Goal: Task Accomplishment & Management: Complete application form

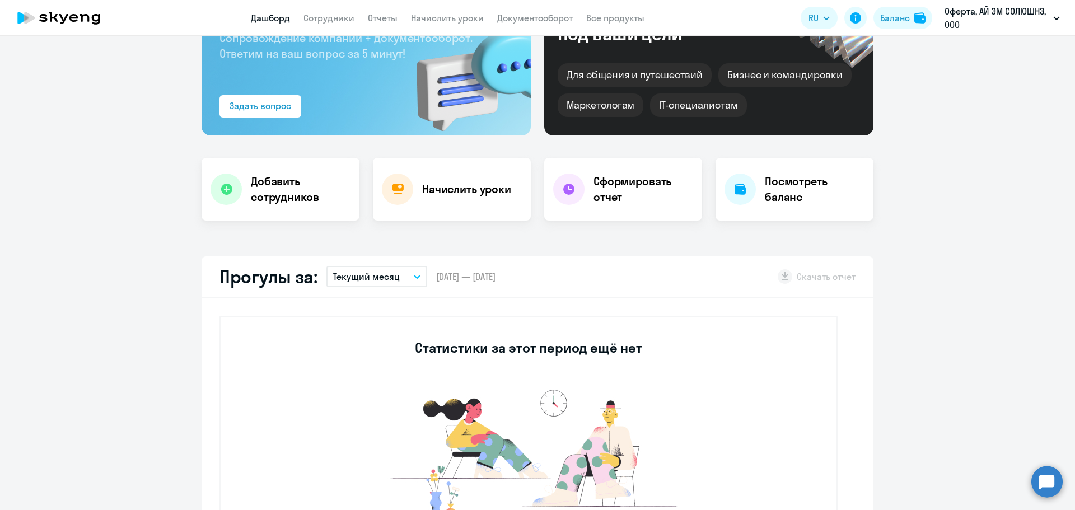
scroll to position [56, 0]
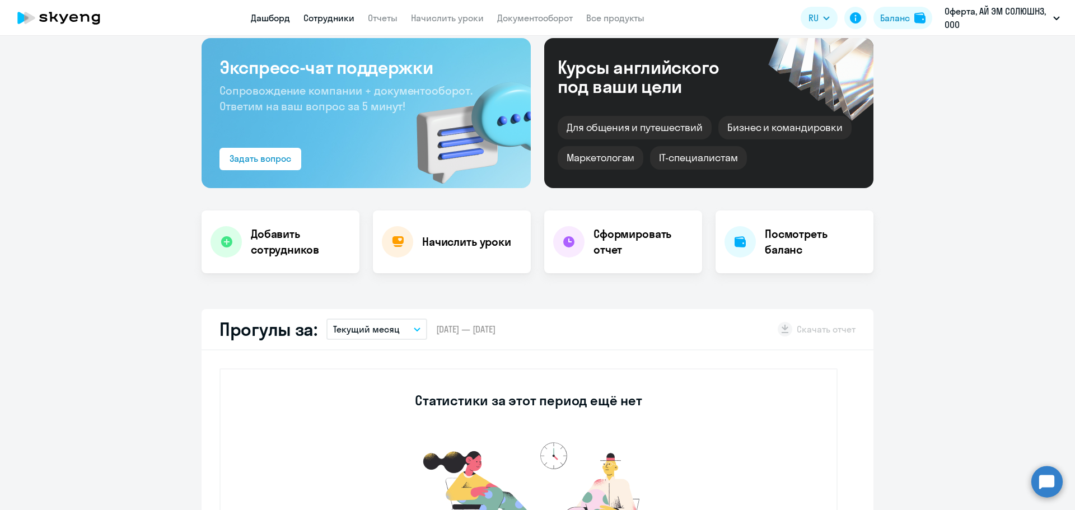
click at [331, 19] on link "Сотрудники" at bounding box center [328, 17] width 51 height 11
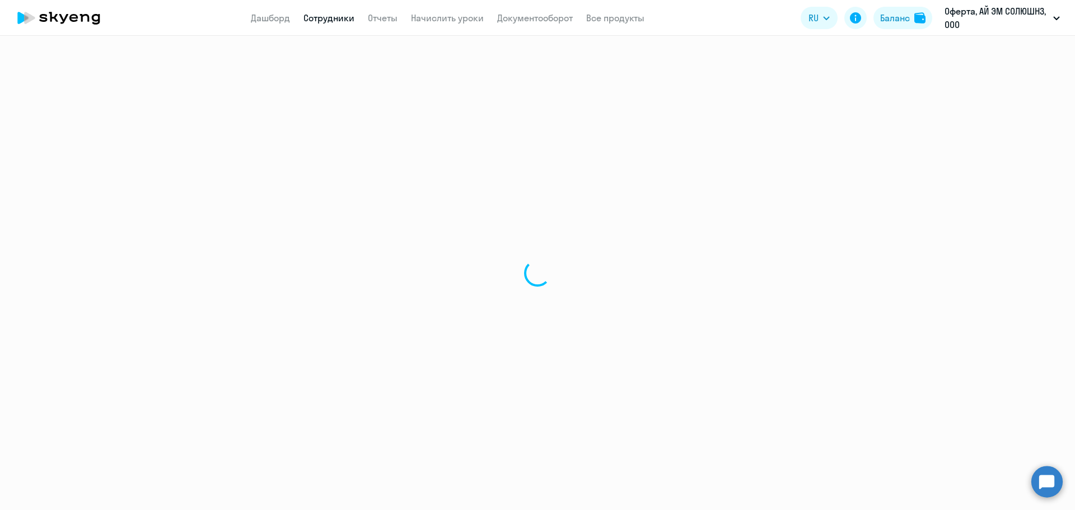
select select "30"
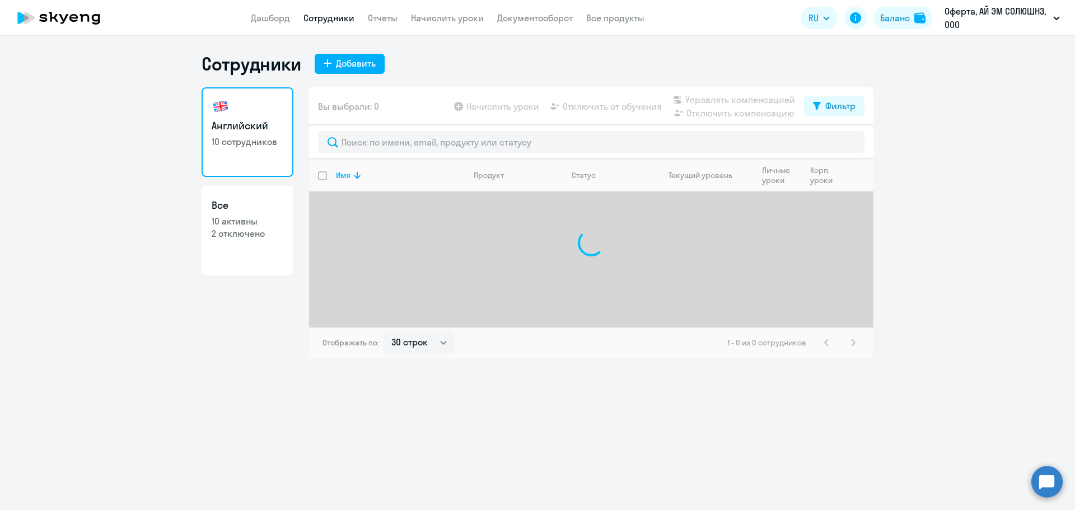
click at [260, 229] on p "2 отключено" at bounding box center [248, 233] width 72 height 12
select select "30"
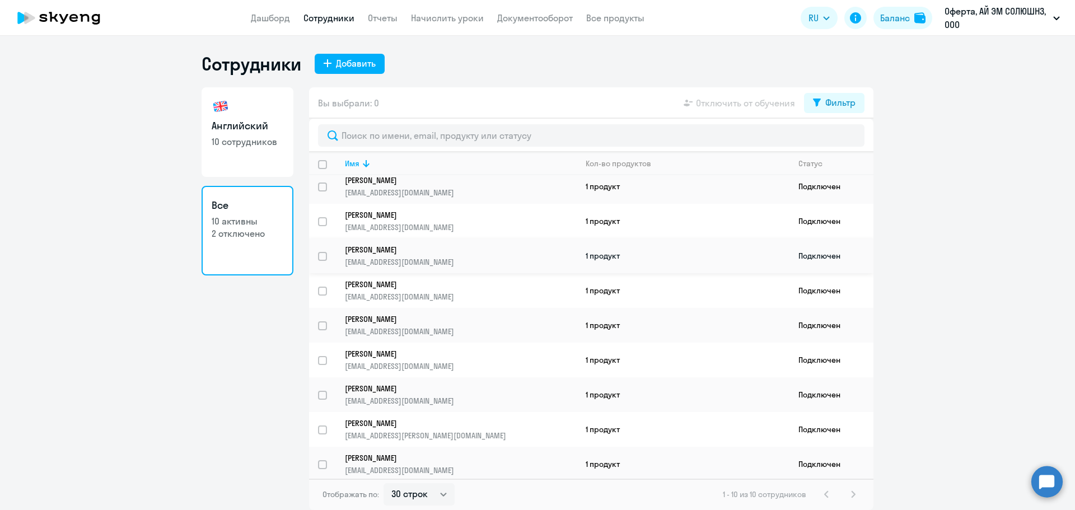
scroll to position [44, 0]
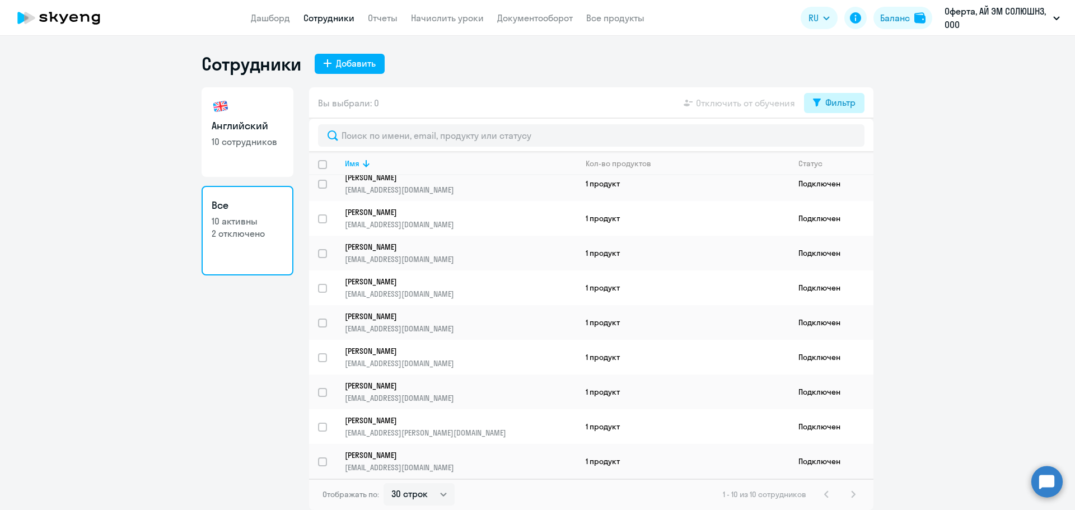
click at [828, 101] on div "Фильтр" at bounding box center [840, 102] width 30 height 13
click at [843, 140] on span at bounding box center [845, 139] width 19 height 11
click at [836, 139] on input "checkbox" at bounding box center [836, 139] width 1 height 1
click at [848, 139] on span at bounding box center [845, 139] width 19 height 11
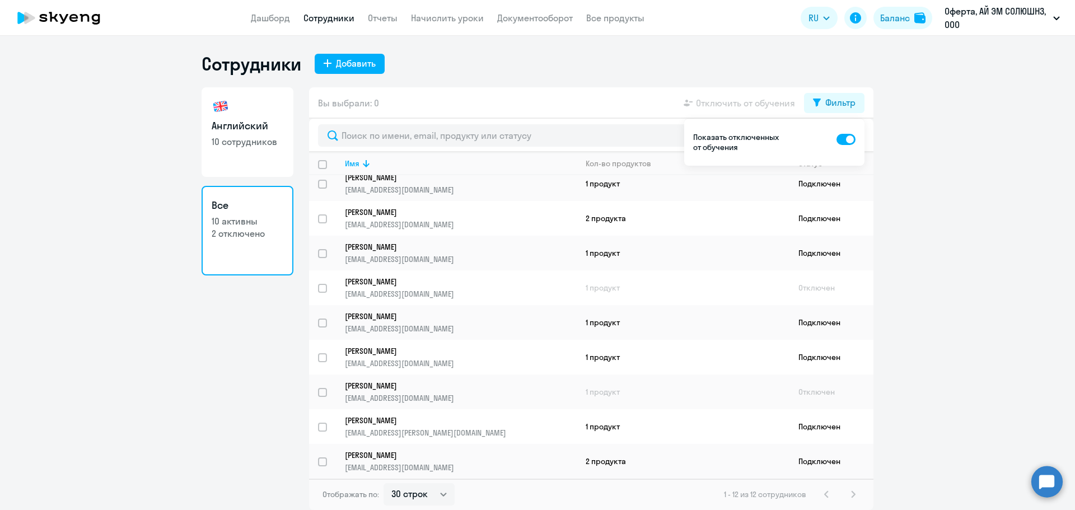
click at [836, 139] on input "checkbox" at bounding box center [836, 139] width 1 height 1
checkbox input "false"
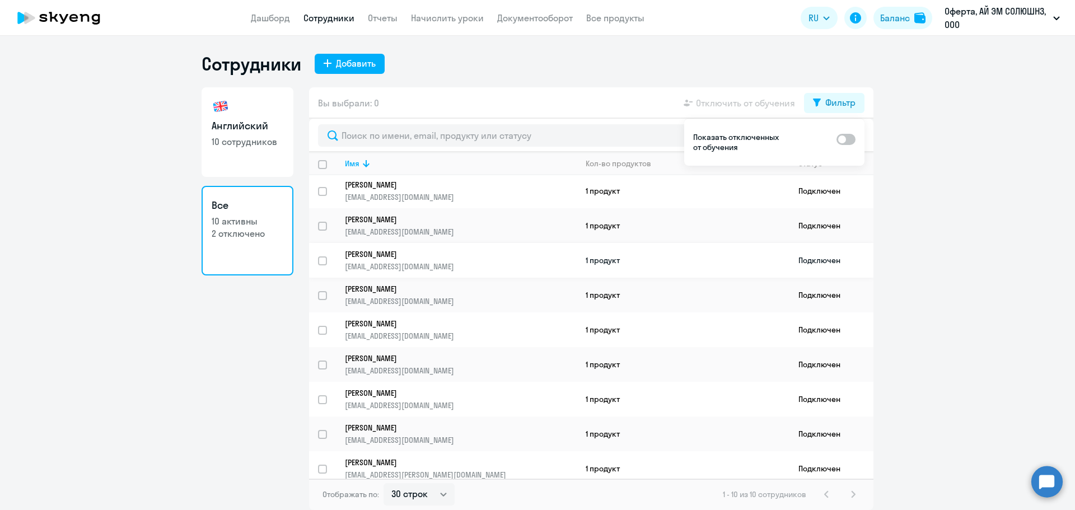
scroll to position [0, 0]
click at [352, 69] on div "Добавить" at bounding box center [356, 63] width 40 height 13
select select "english_adult_not_native_speaker"
select select "3"
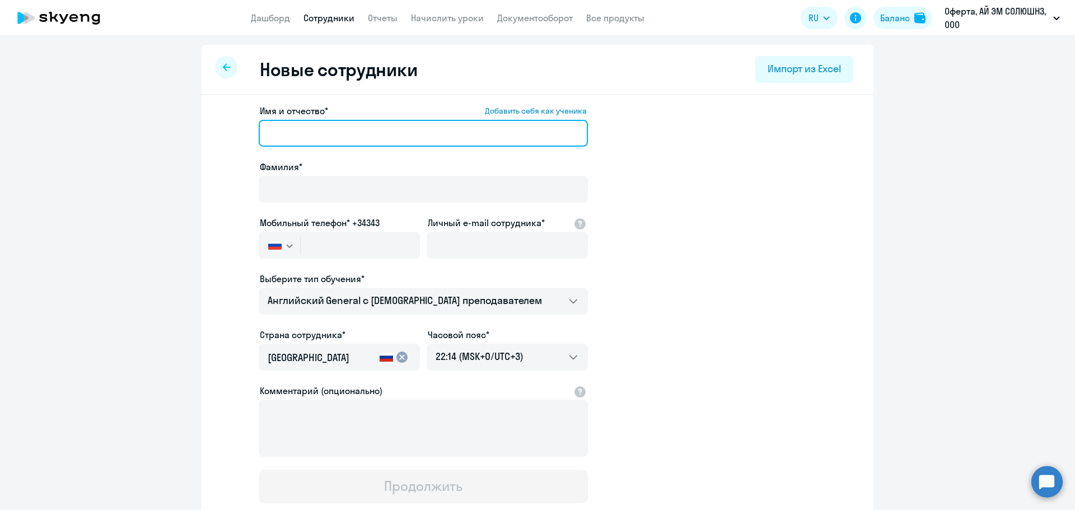
drag, startPoint x: 327, startPoint y: 126, endPoint x: 345, endPoint y: 126, distance: 17.4
click at [328, 126] on input "Имя и отчество* Добавить себя как ученика" at bounding box center [423, 133] width 329 height 27
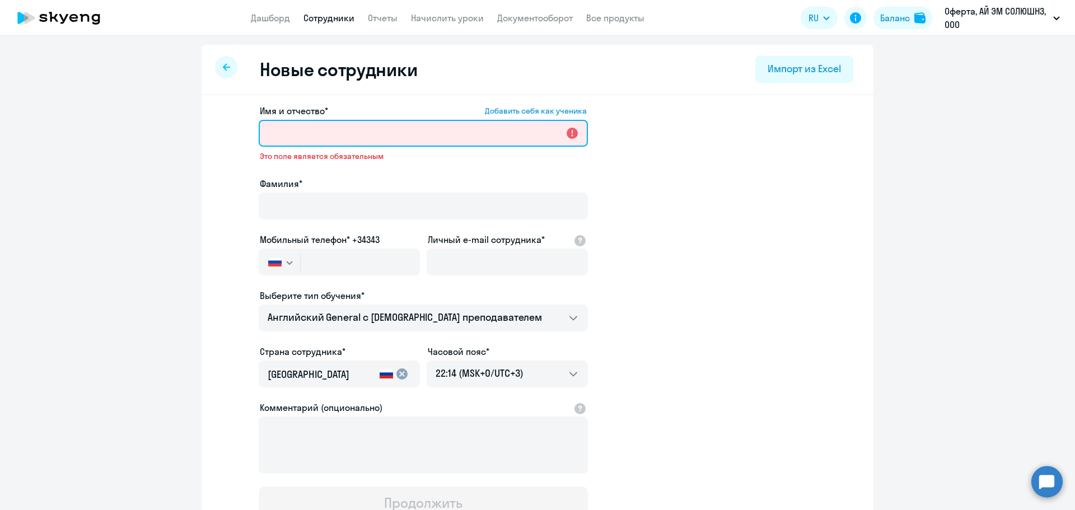
click at [338, 122] on input "Имя и отчество* Добавить себя как ученика" at bounding box center [423, 133] width 329 height 27
paste input "[PERSON_NAME]"
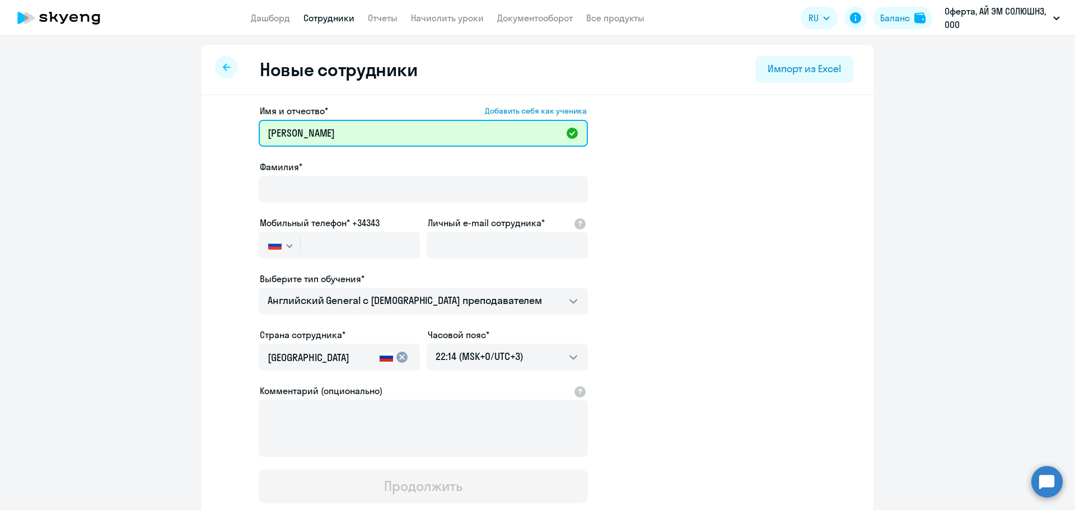
drag, startPoint x: 303, startPoint y: 130, endPoint x: 382, endPoint y: 133, distance: 79.5
click at [382, 133] on input "[PERSON_NAME]" at bounding box center [423, 133] width 329 height 27
type input "[PERSON_NAME]"
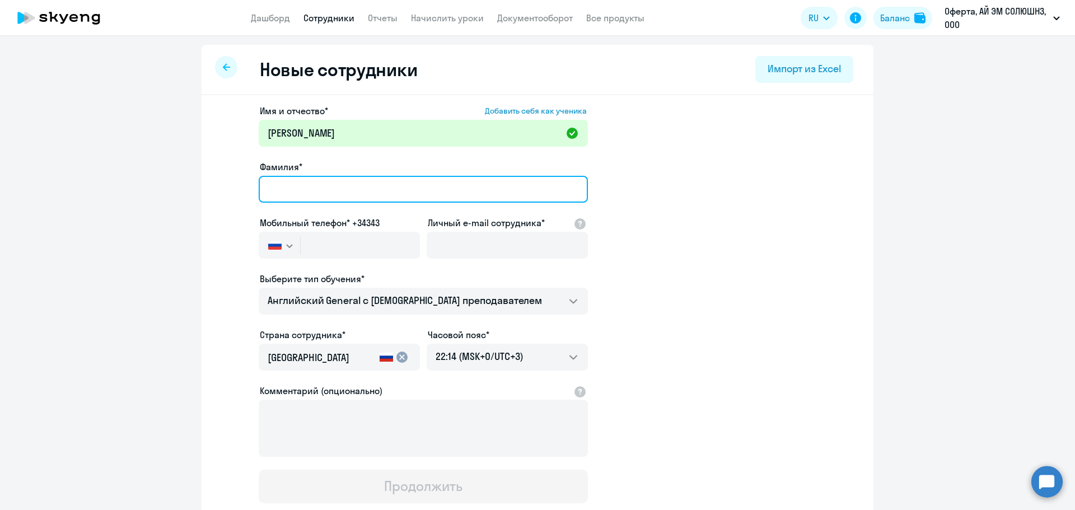
click at [321, 191] on input "Фамилия*" at bounding box center [423, 189] width 329 height 27
paste input "[PERSON_NAME]"
type input "[PERSON_NAME]"
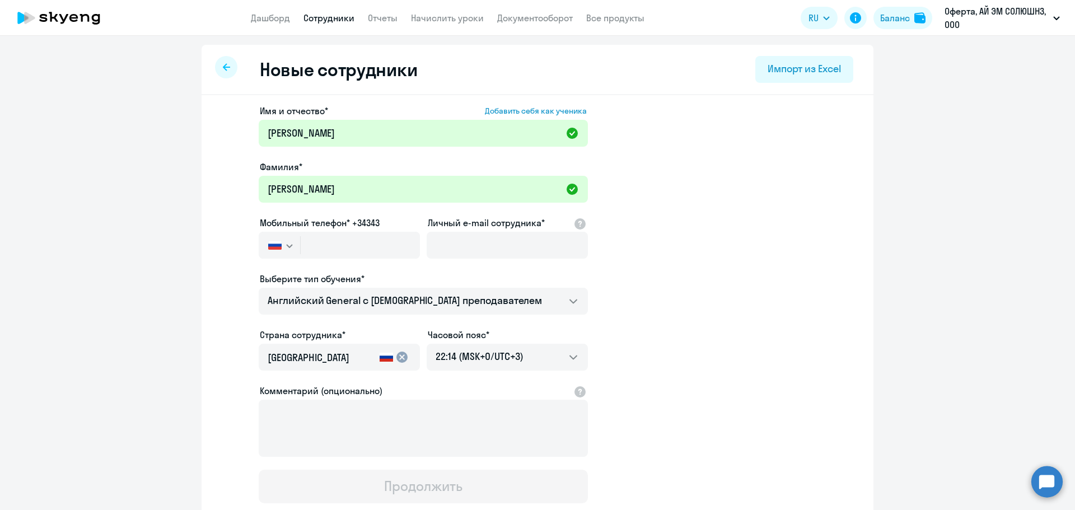
click at [226, 203] on app-new-student-form "Имя и отчество* Добавить себя как ученика [PERSON_NAME]* [PERSON_NAME] Мобильны…" at bounding box center [537, 303] width 636 height 399
drag, startPoint x: 304, startPoint y: 258, endPoint x: 312, endPoint y: 252, distance: 9.6
click at [307, 256] on input "text" at bounding box center [360, 245] width 119 height 27
paste input "[PHONE_NUMBER]"
type input "[PHONE_NUMBER]"
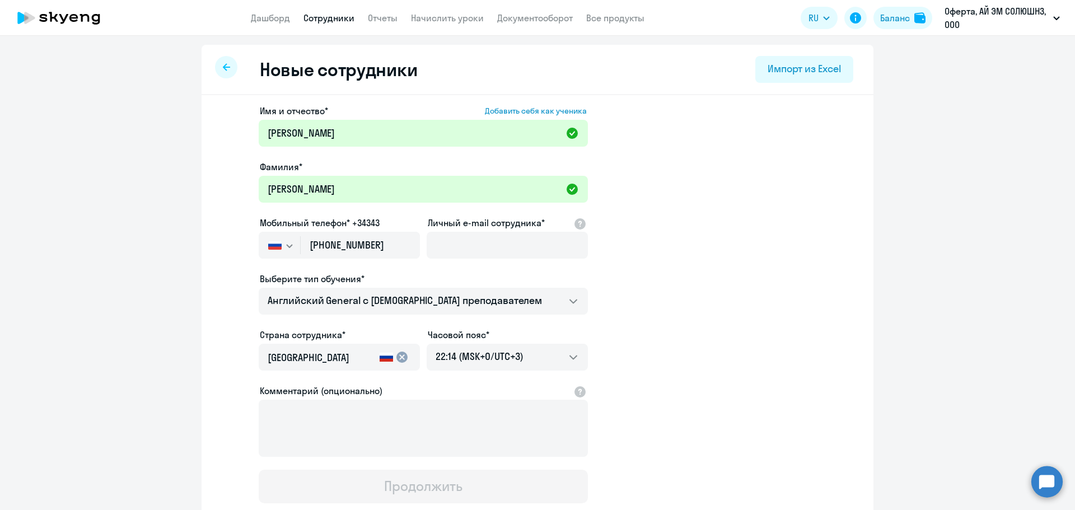
click at [677, 250] on app-new-student-form "Имя и отчество* Добавить себя как ученика [PERSON_NAME]* [PERSON_NAME] Мобильны…" at bounding box center [537, 303] width 636 height 399
click at [470, 243] on input "Личный e-mail сотрудника*" at bounding box center [506, 245] width 161 height 27
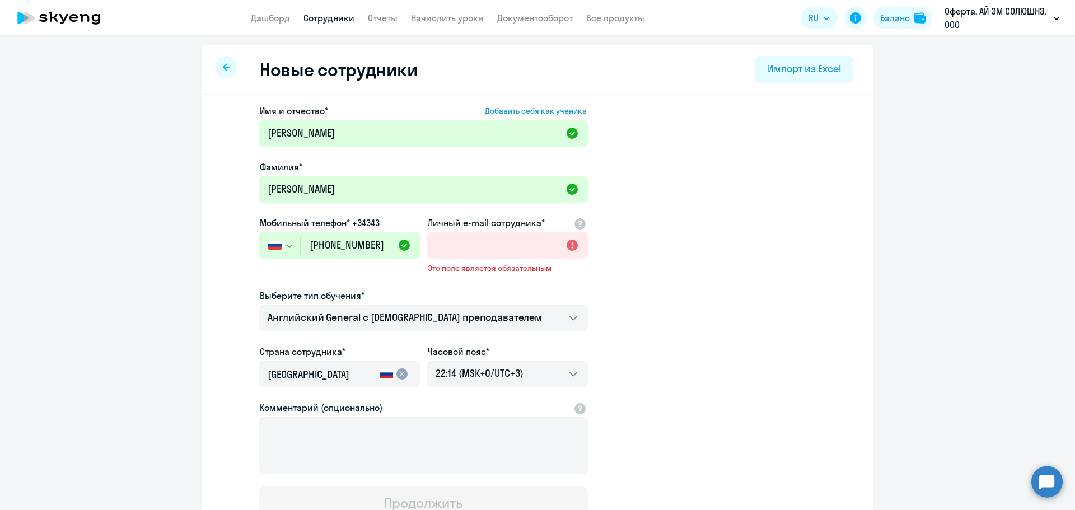
click at [443, 231] on div "Личный e-mail сотрудника* Это поле является обязательным" at bounding box center [506, 248] width 161 height 64
click at [457, 242] on input "Личный e-mail сотрудника*" at bounding box center [506, 245] width 161 height 27
paste input "[EMAIL_ADDRESS][DOMAIN_NAME]"
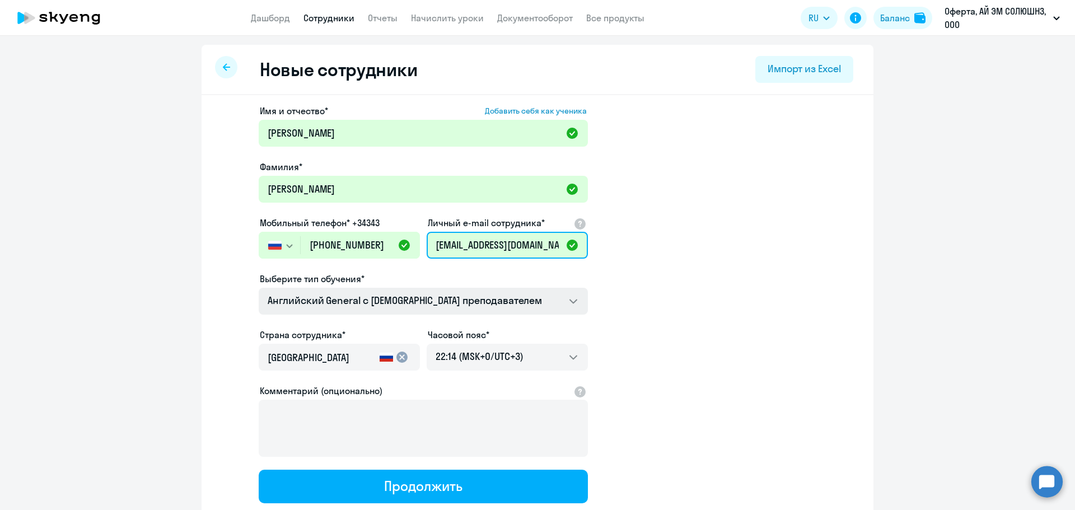
type input "[EMAIL_ADDRESS][DOMAIN_NAME]"
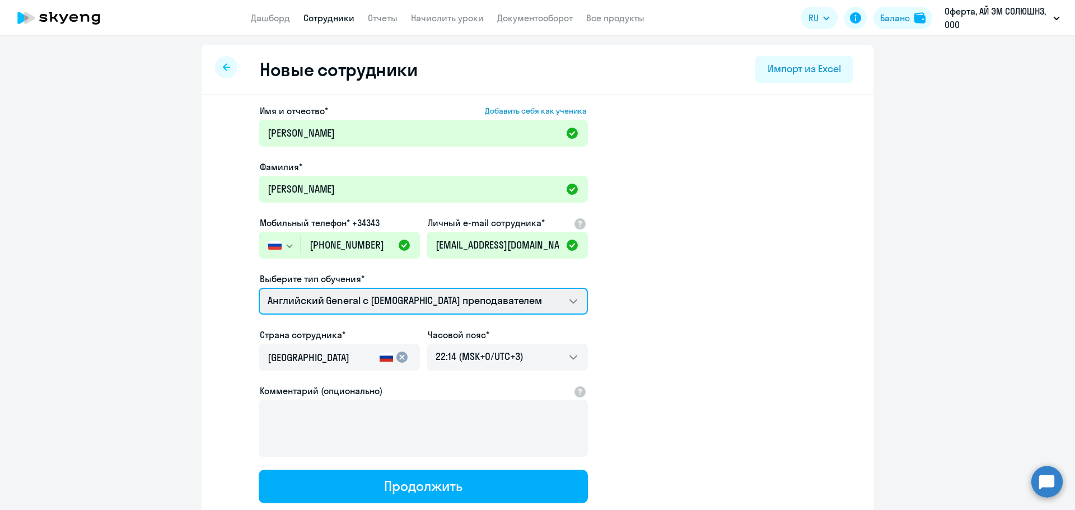
click at [363, 299] on select "Премиум английский с русскоговорящим преподавателем Английский General с [DEMOG…" at bounding box center [423, 301] width 329 height 27
click at [365, 300] on select "Премиум английский с русскоговорящим преподавателем Английский General с [DEMOG…" at bounding box center [423, 301] width 329 height 27
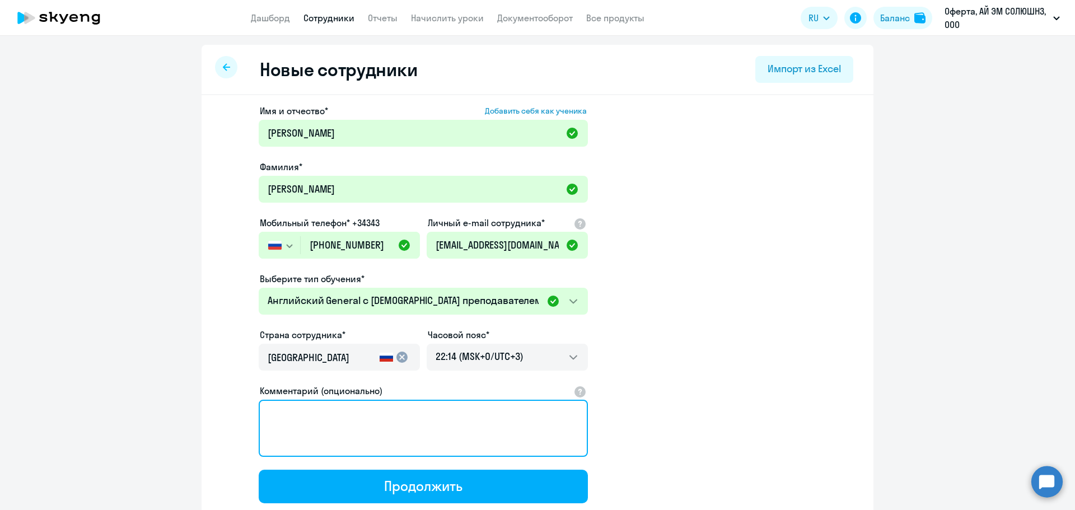
click at [350, 420] on textarea "Комментарий (опционально)" at bounding box center [423, 428] width 329 height 57
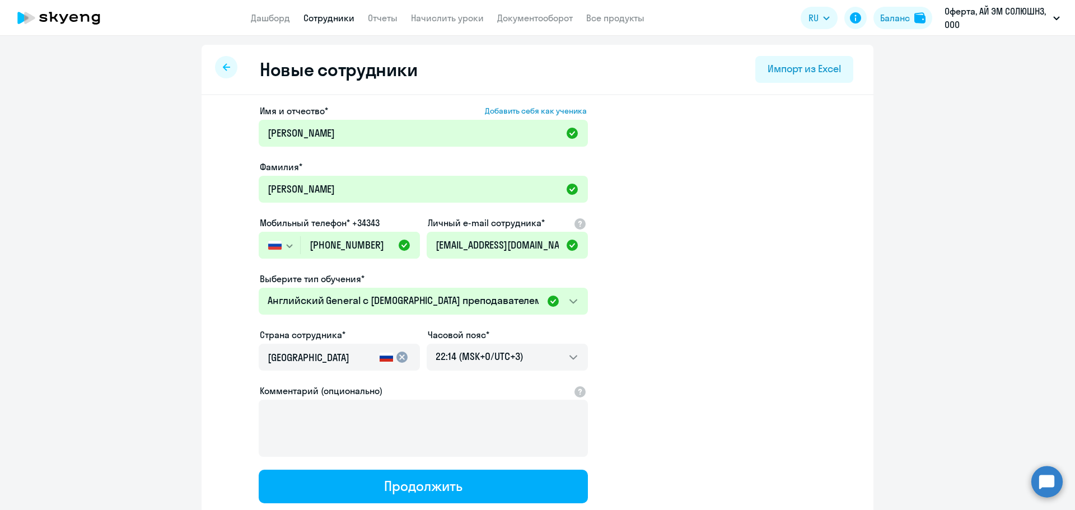
click at [685, 332] on app-new-student-form "Имя и отчество* Добавить себя как ученика [PERSON_NAME]* [PERSON_NAME] Мобильны…" at bounding box center [537, 303] width 636 height 399
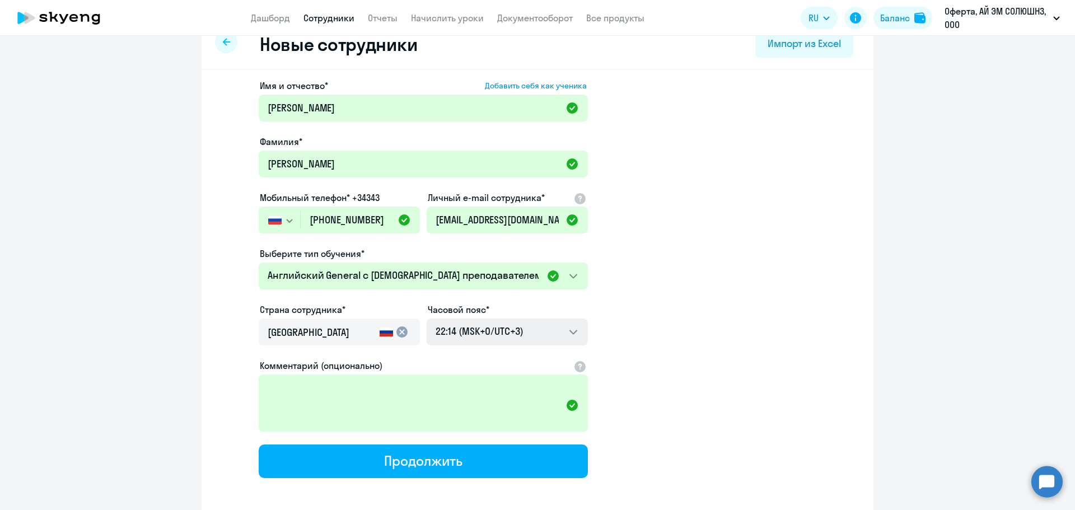
scroll to position [21, 0]
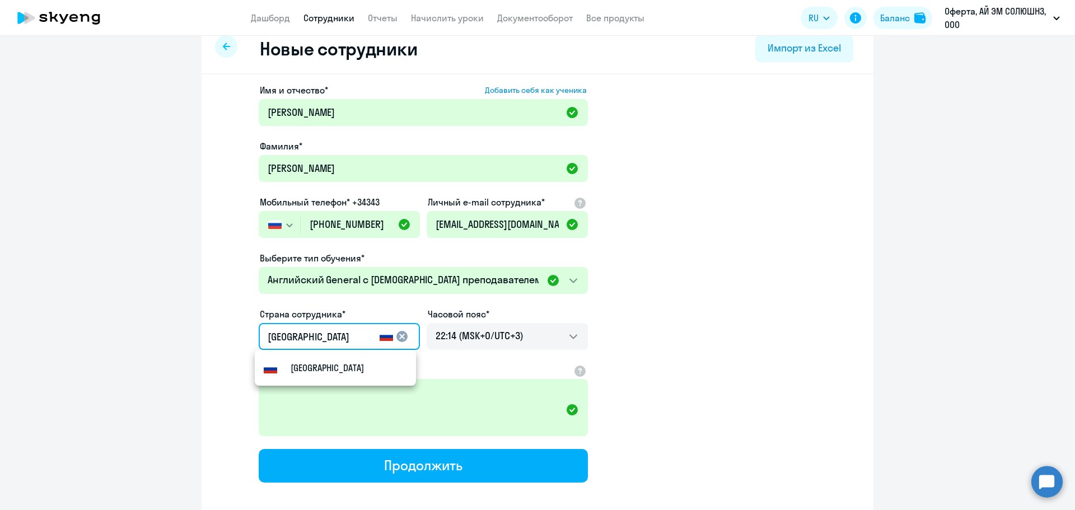
click at [334, 331] on input "[GEOGRAPHIC_DATA]" at bounding box center [321, 337] width 107 height 15
click at [773, 335] on app-new-student-form "Имя и отчество* Добавить себя как ученика [PERSON_NAME]* [PERSON_NAME] Мобильны…" at bounding box center [537, 282] width 636 height 399
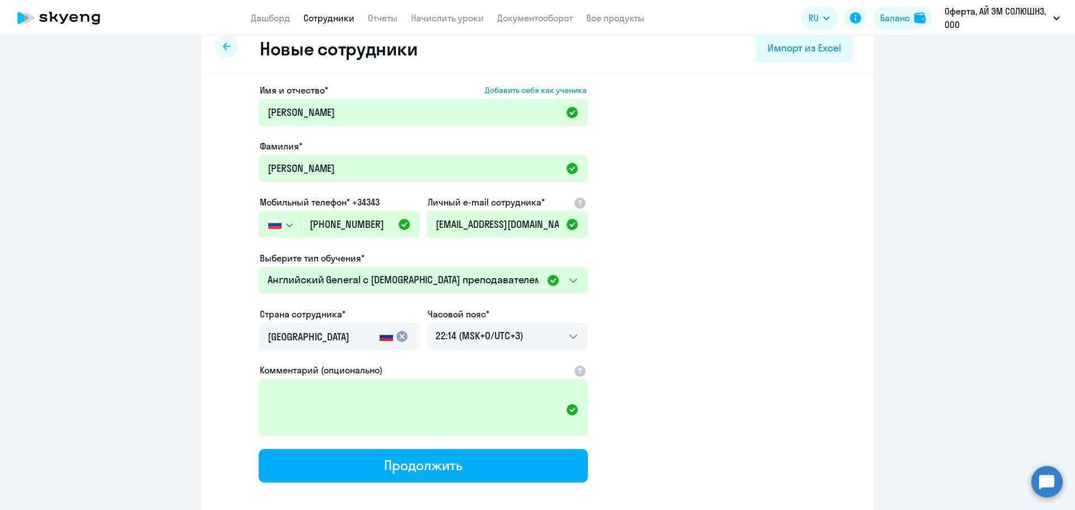
click at [362, 331] on input "[GEOGRAPHIC_DATA]" at bounding box center [321, 337] width 107 height 15
click at [399, 334] on mat-icon "cancel" at bounding box center [401, 336] width 13 height 13
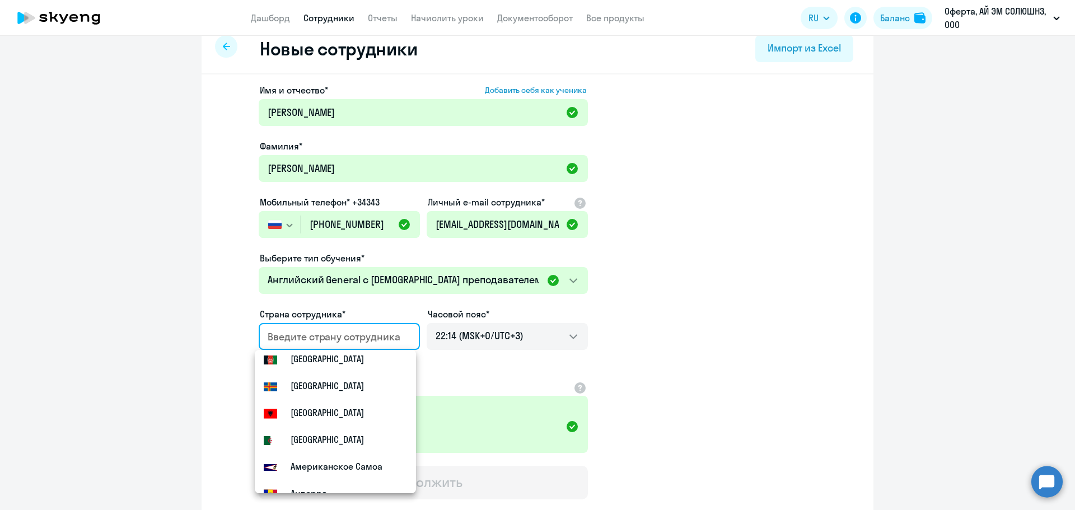
scroll to position [0, 0]
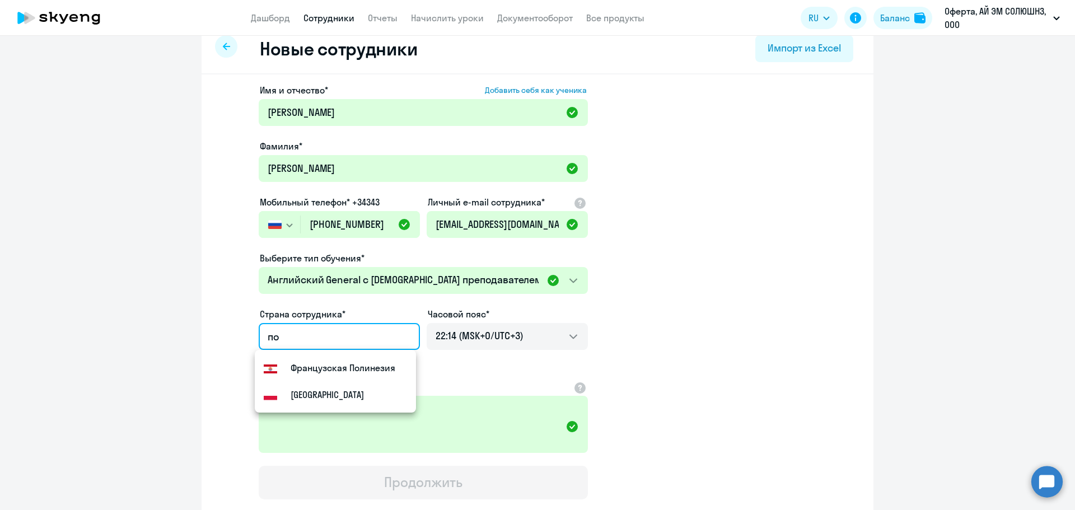
type input "п"
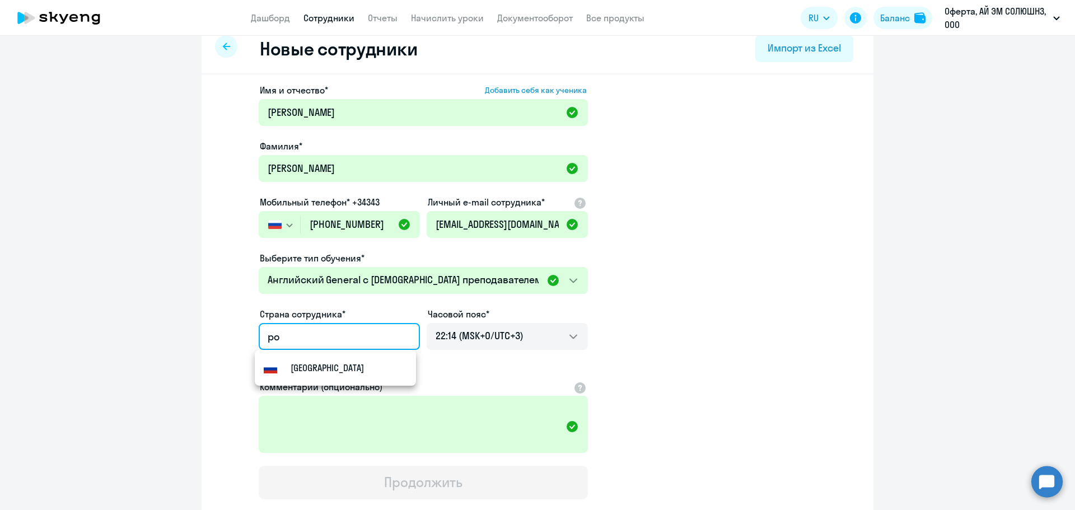
type input "р"
click at [315, 362] on small "[GEOGRAPHIC_DATA]" at bounding box center [326, 367] width 73 height 13
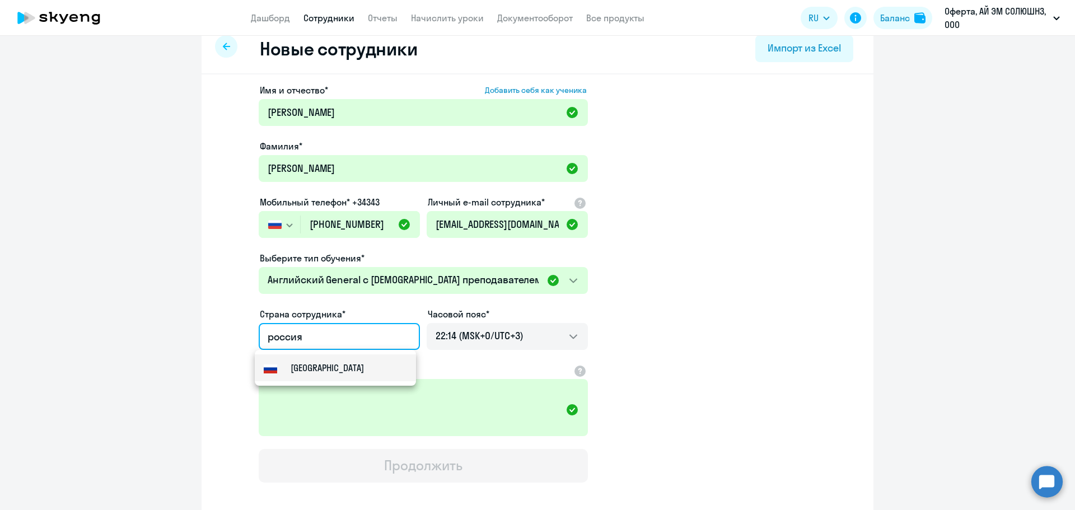
type input "[GEOGRAPHIC_DATA]"
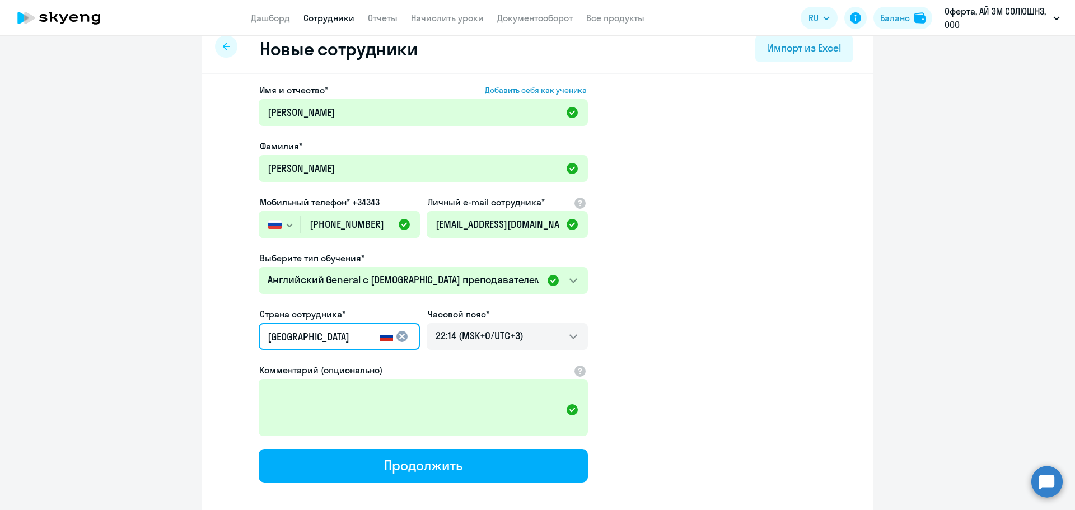
click at [724, 425] on app-new-student-form "Имя и отчество* Добавить себя как ученика [PERSON_NAME]* [PERSON_NAME] Мобильны…" at bounding box center [537, 282] width 636 height 399
